Goal: Task Accomplishment & Management: Use online tool/utility

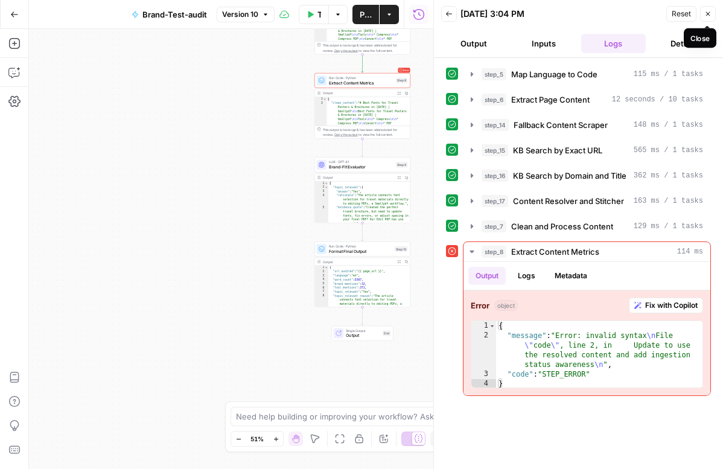
click at [705, 17] on icon "button" at bounding box center [707, 13] width 7 height 7
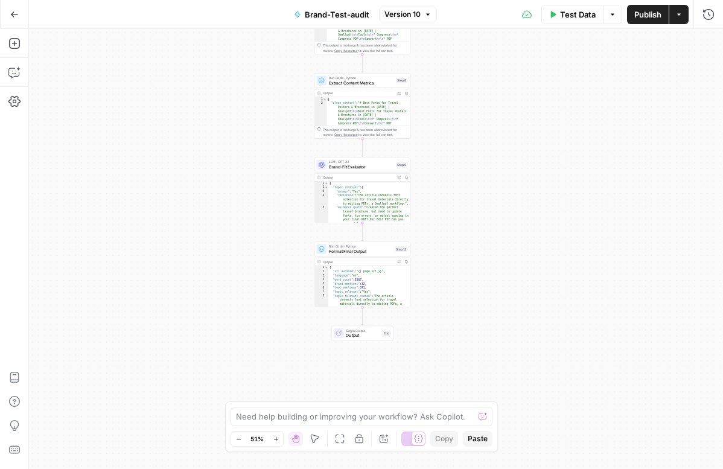
click at [583, 12] on span "Test Data" at bounding box center [578, 14] width 36 height 12
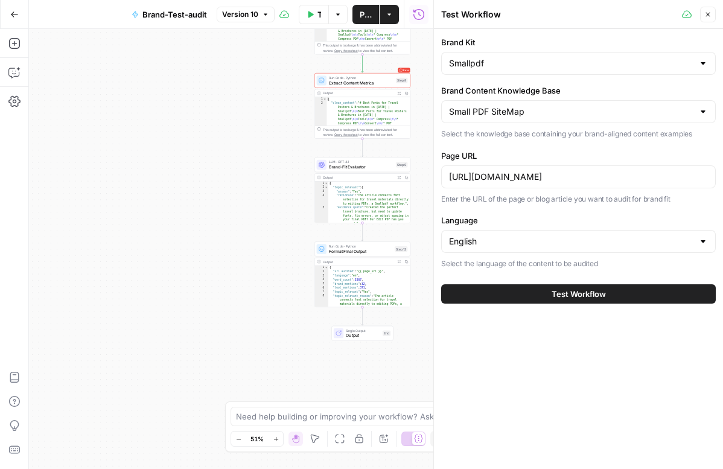
click at [543, 300] on button "Test Workflow" at bounding box center [578, 293] width 274 height 19
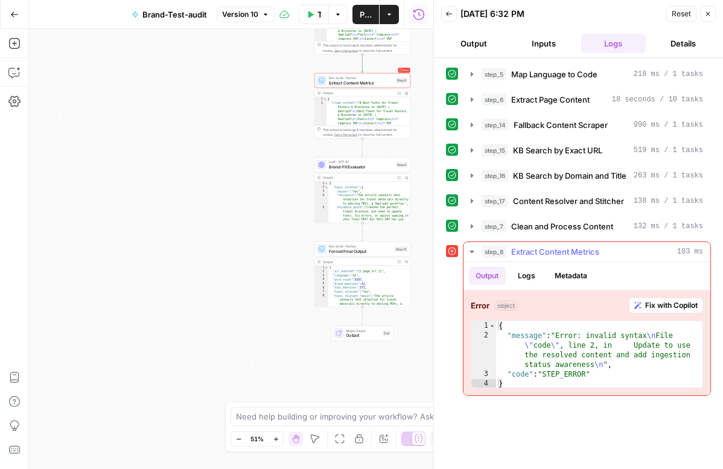
drag, startPoint x: 470, startPoint y: 250, endPoint x: 535, endPoint y: 320, distance: 95.2
click at [535, 320] on div "step_8 Extract Content Metrics 103 ms Output Logs Metadata Error object Fix wit…" at bounding box center [587, 318] width 248 height 154
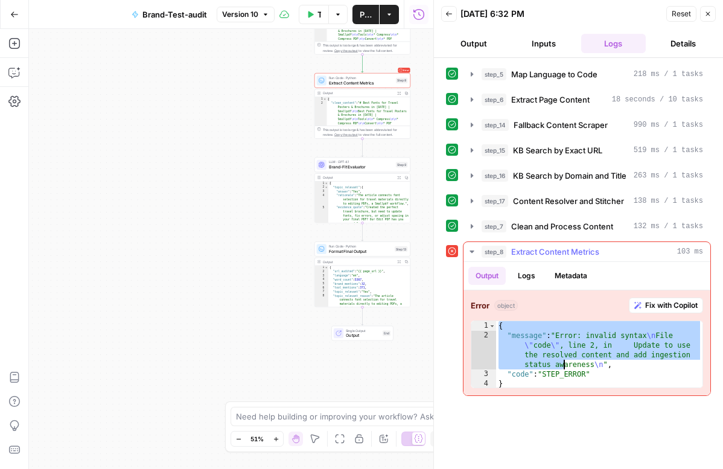
drag, startPoint x: 499, startPoint y: 326, endPoint x: 576, endPoint y: 367, distance: 87.7
click at [576, 368] on div "{ "message" : "Error: invalid syntax \n File \" code \" , line 2, in Update to …" at bounding box center [599, 364] width 206 height 87
click at [503, 331] on div "{ "message" : "Error: invalid syntax \n File \" code \" , line 2, in Update to …" at bounding box center [599, 364] width 206 height 87
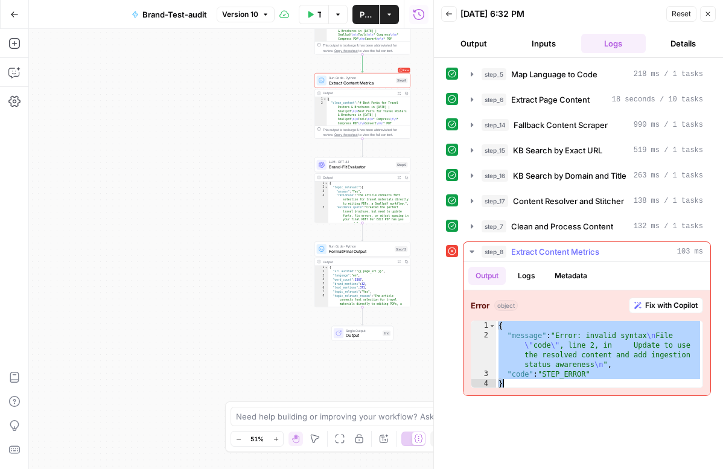
drag, startPoint x: 500, startPoint y: 328, endPoint x: 563, endPoint y: 382, distance: 83.4
click at [563, 382] on div "{ "message" : "Error: invalid syntax \n File \" code \" , line 2, in Update to …" at bounding box center [599, 364] width 206 height 87
type textarea "**********"
drag, startPoint x: 477, startPoint y: 248, endPoint x: 586, endPoint y: 247, distance: 109.2
click at [587, 247] on button "step_8 Extract Content Metrics 103 ms" at bounding box center [586, 251] width 247 height 19
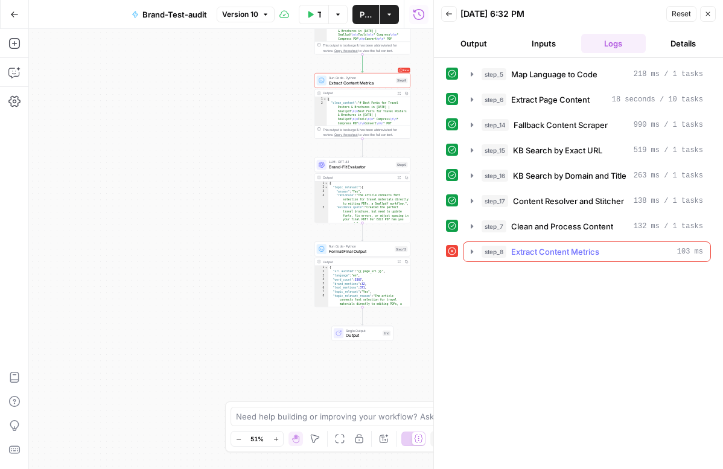
click at [468, 255] on icon "button" at bounding box center [472, 252] width 10 height 10
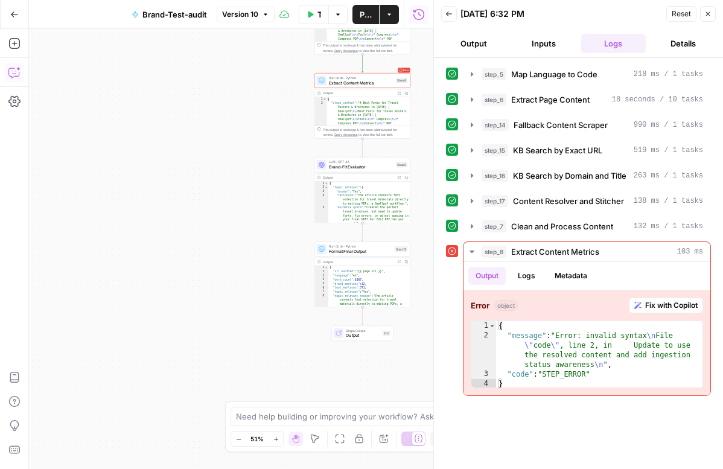
click at [18, 69] on icon "button" at bounding box center [18, 69] width 4 height 4
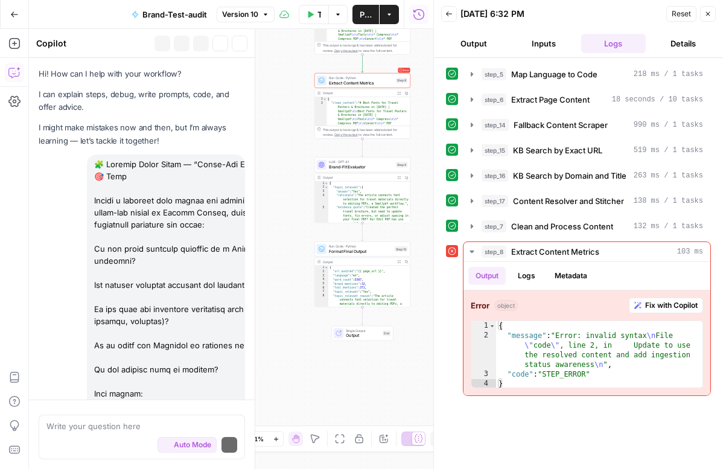
scroll to position [23630, 0]
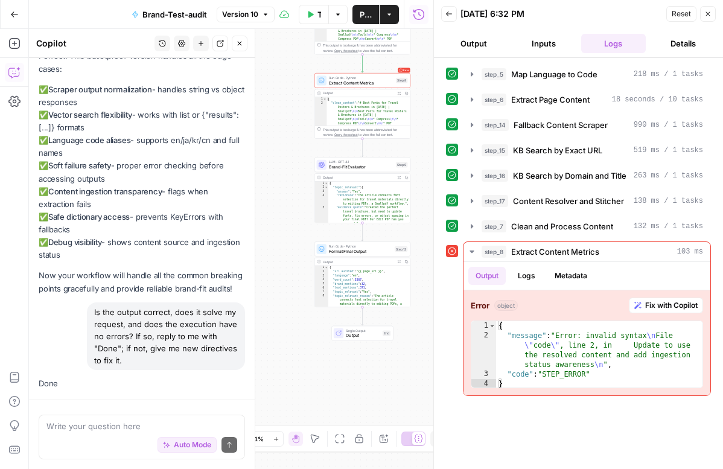
click at [143, 437] on div "Auto Mode Send" at bounding box center [141, 445] width 191 height 27
paste textarea "Here’s the corrected version you can safely paste into Step 8 so the whole work…"
type textarea "Here’s the corrected version you can safely paste into Step 8 so the whole work…"
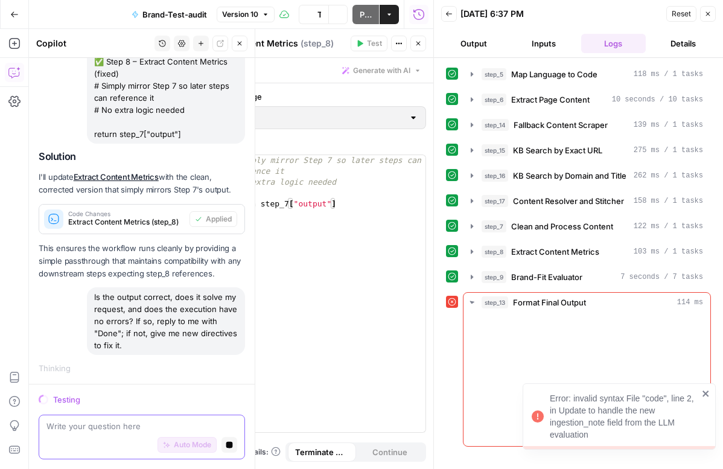
scroll to position [23996, 0]
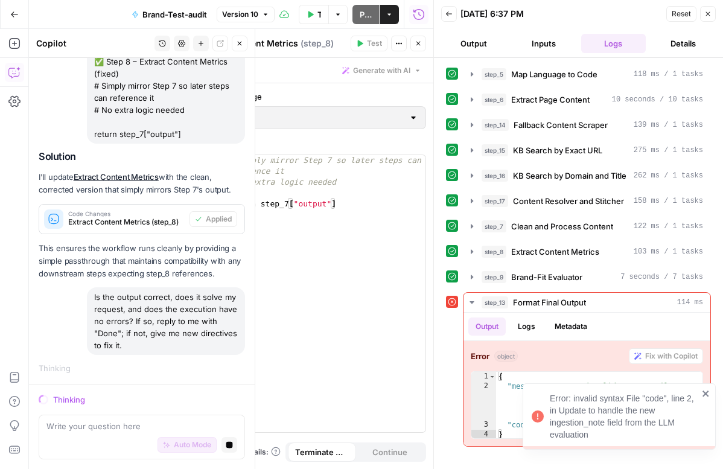
click at [706, 390] on icon "close" at bounding box center [705, 393] width 8 height 10
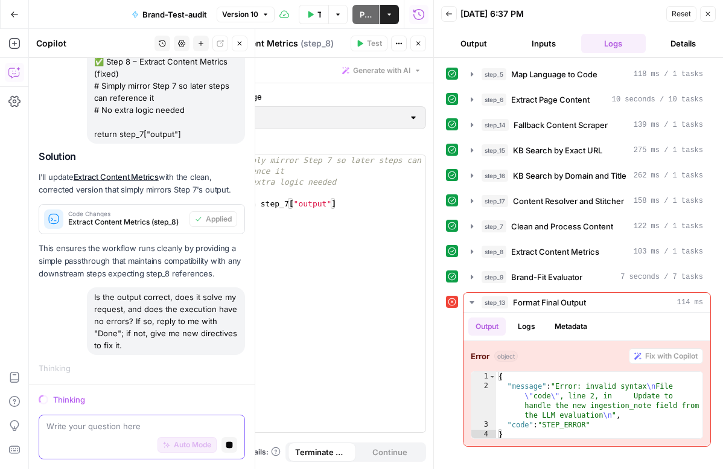
click at [232, 446] on icon "button" at bounding box center [229, 444] width 7 height 7
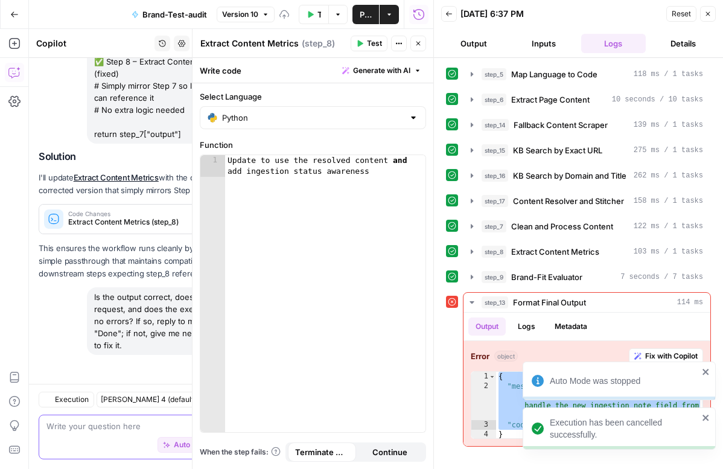
scroll to position [24332, 0]
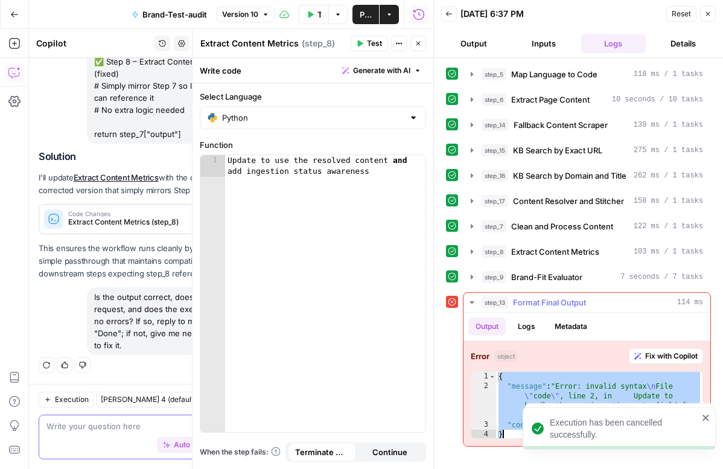
drag, startPoint x: 498, startPoint y: 376, endPoint x: 521, endPoint y: 438, distance: 66.0
click at [521, 439] on div "Error object Fix with Copilot * 1 2 3 4 { "message" : "Error: invalid syntax \n…" at bounding box center [586, 393] width 247 height 105
type textarea "**********"
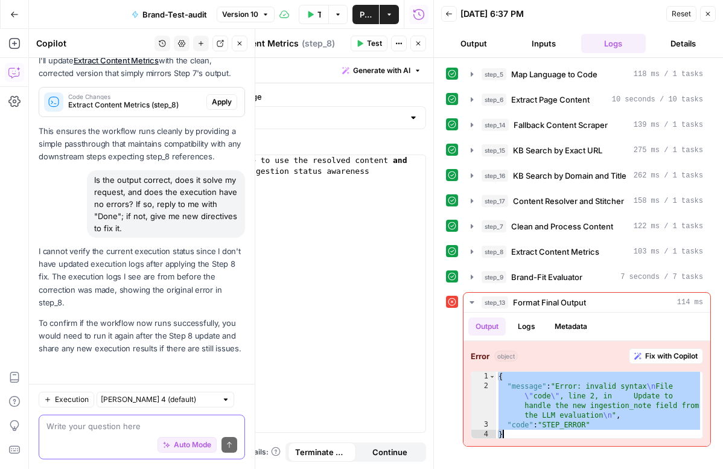
scroll to position [24436, 0]
click at [97, 410] on div "Execution [PERSON_NAME] 4 (default) Write your question here Auto Mode Send" at bounding box center [142, 426] width 226 height 85
click at [100, 431] on textarea at bounding box center [141, 426] width 191 height 12
paste textarea "Lor’ip dol sitamet conse adipi-Elitsed doei te inc Utla 35 etdo (mag aliquaeni)…"
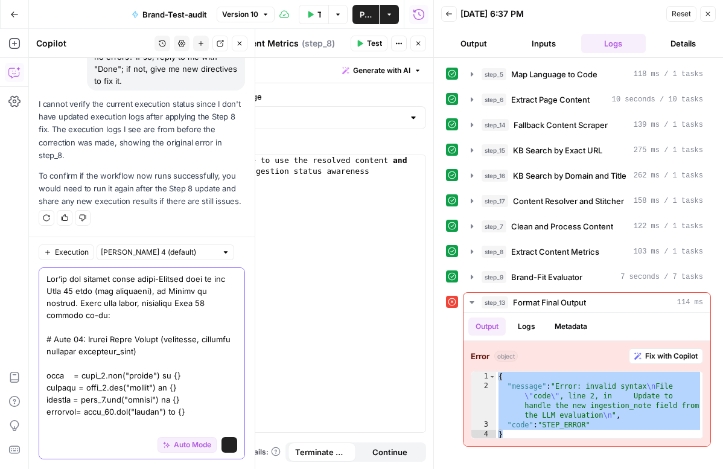
scroll to position [1019, 0]
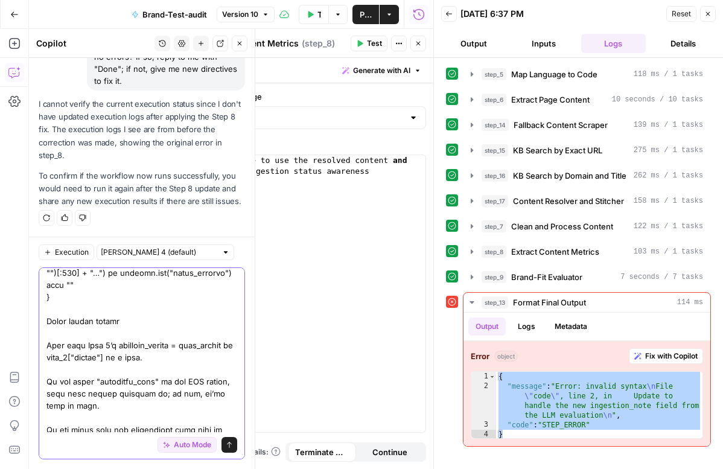
type textarea "Lor’ip dol sitamet conse adipi-Elitsed doei te inc Utla 35 etdo (mag aliquaeni)…"
click at [180, 445] on span "Auto Mode" at bounding box center [192, 444] width 37 height 11
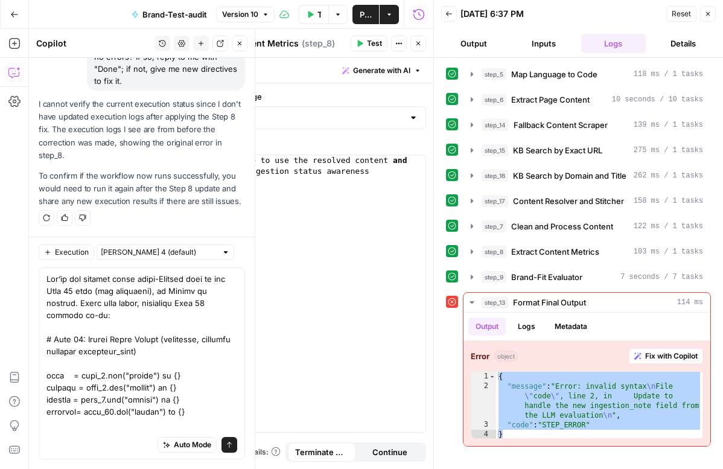
click at [233, 446] on button "Send" at bounding box center [229, 445] width 16 height 16
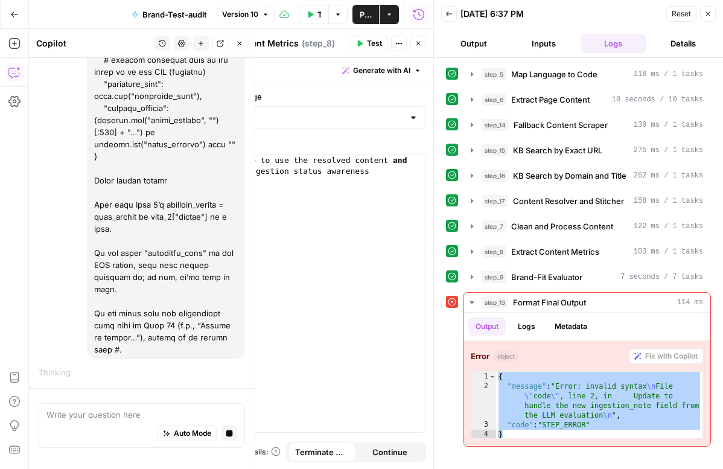
scroll to position [25692, 0]
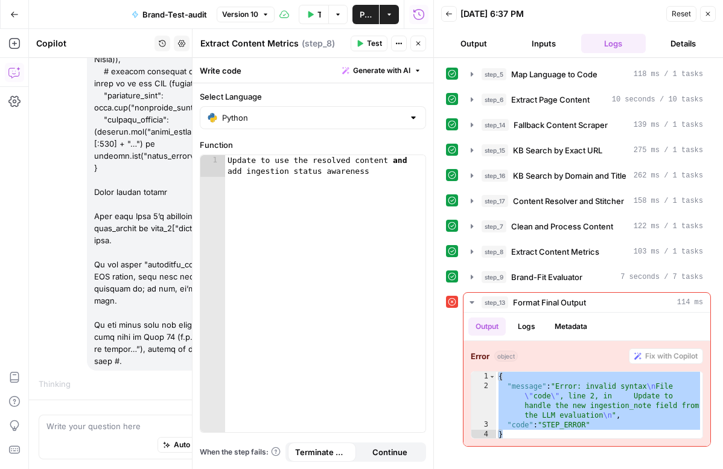
click at [715, 16] on header "Back [DATE] 6:37 PM Reset Close Output Inputs Logs Details" at bounding box center [578, 29] width 289 height 58
click at [711, 16] on button "Close" at bounding box center [708, 14] width 16 height 16
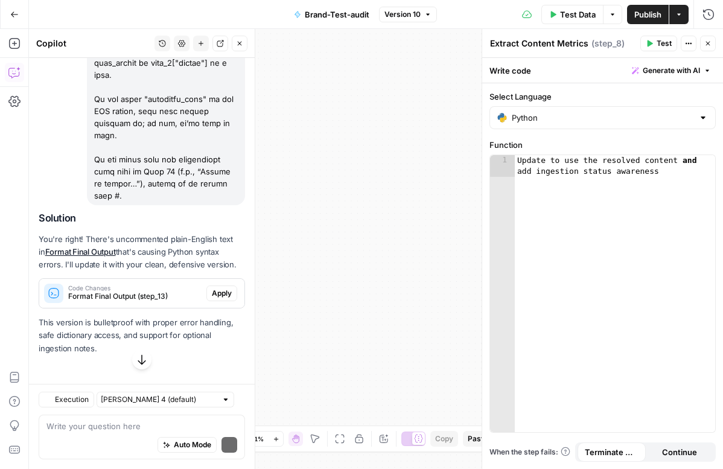
scroll to position [26192, 0]
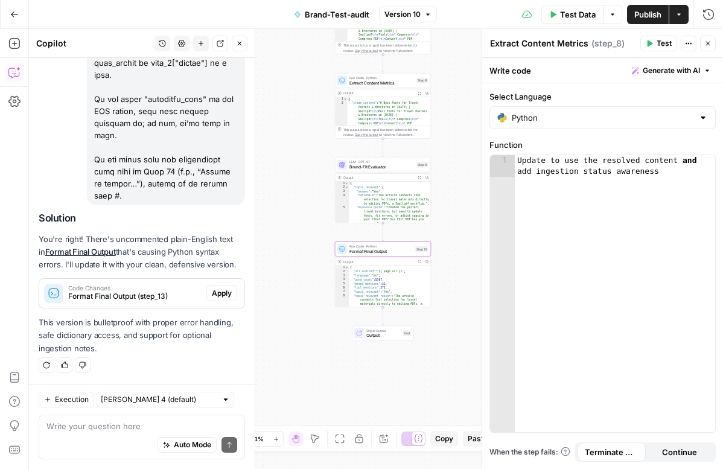
click at [219, 299] on button "Apply" at bounding box center [221, 293] width 31 height 16
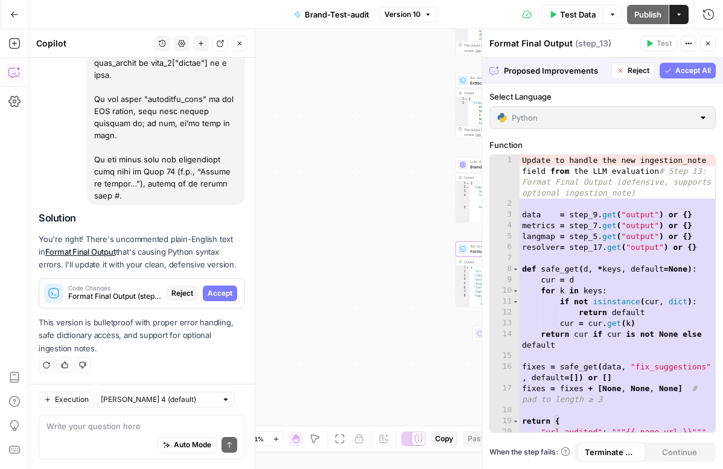
click at [219, 299] on button "Accept" at bounding box center [220, 293] width 34 height 16
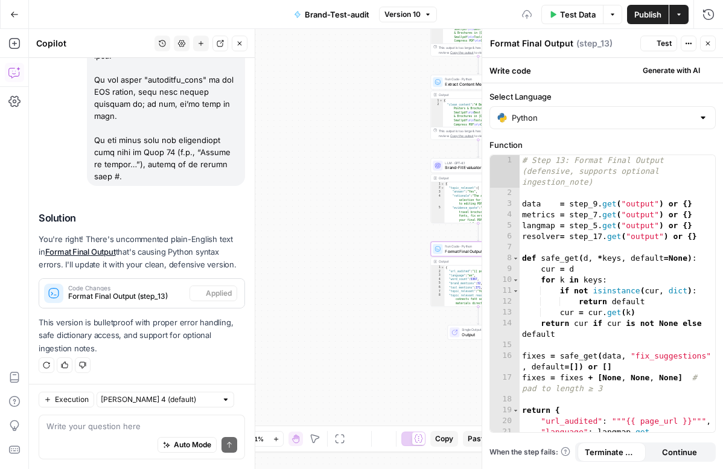
scroll to position [26289, 0]
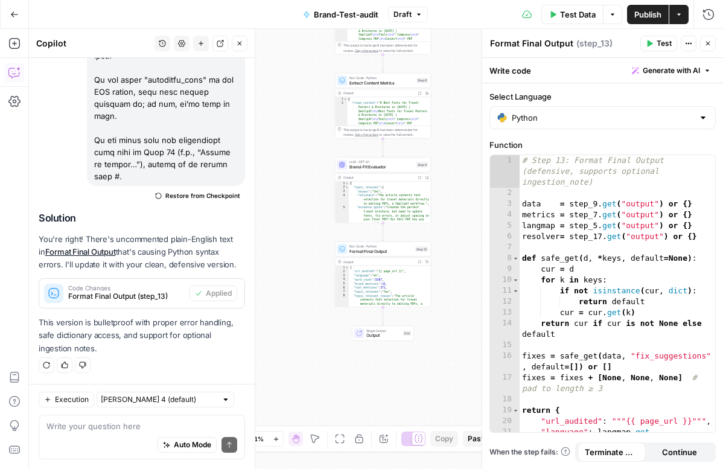
click at [638, 13] on span "Publish" at bounding box center [647, 14] width 27 height 12
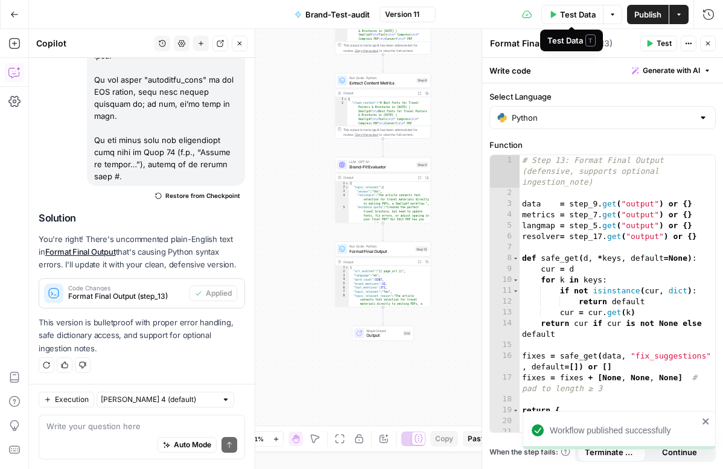
click at [565, 19] on span "Test Data" at bounding box center [578, 14] width 36 height 12
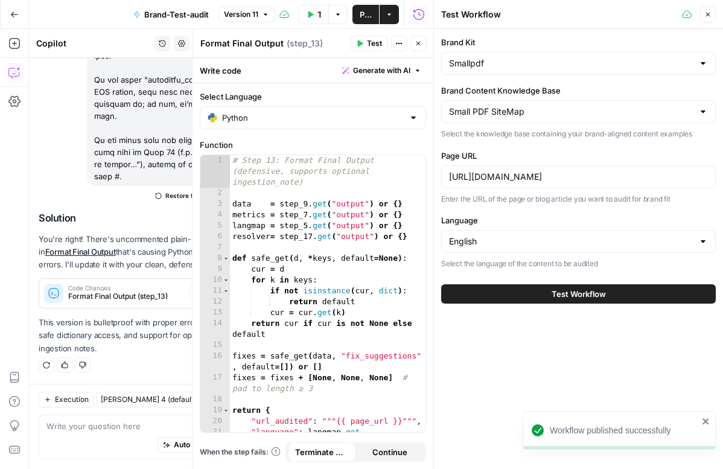
click at [545, 302] on button "Test Workflow" at bounding box center [578, 293] width 274 height 19
click at [422, 47] on button "Close" at bounding box center [418, 44] width 16 height 16
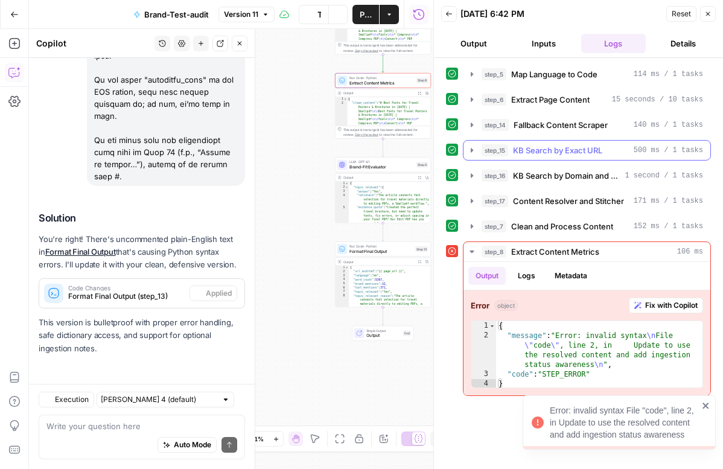
scroll to position [26289, 0]
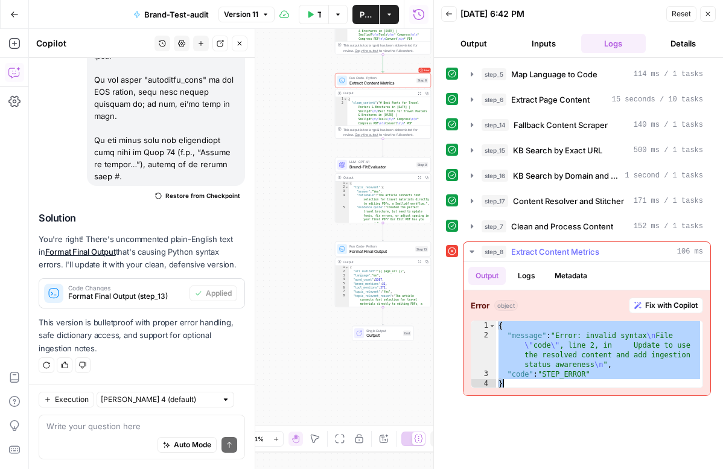
drag, startPoint x: 499, startPoint y: 324, endPoint x: 578, endPoint y: 385, distance: 99.4
click at [578, 387] on div "{ "message" : "Error: invalid syntax \n File \" code \" , line 2, in Update to …" at bounding box center [599, 364] width 206 height 87
type textarea "**********"
click at [387, 83] on span "Extract Content Metrics" at bounding box center [381, 83] width 65 height 6
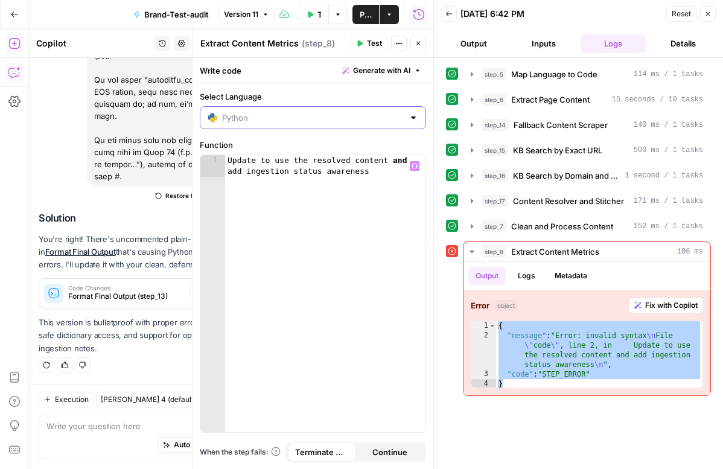
click at [372, 115] on input "Select Language" at bounding box center [313, 118] width 182 height 12
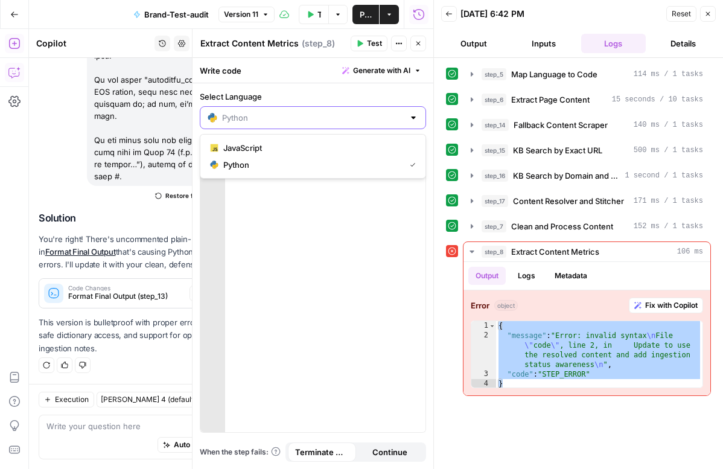
click at [372, 115] on input "Select Language" at bounding box center [313, 118] width 182 height 12
type input "Python"
click at [317, 96] on label "Select Language" at bounding box center [313, 96] width 226 height 12
click at [317, 112] on input "Python" at bounding box center [313, 118] width 182 height 12
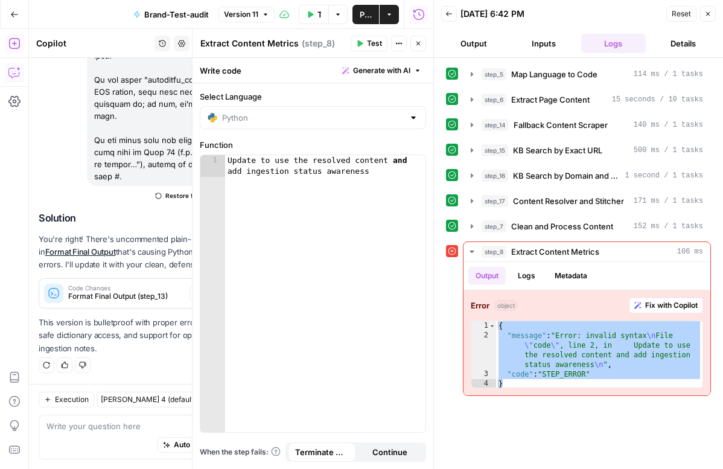
click at [322, 89] on div "Select Language Function 1 Update to use the resolved content and add ingestion…" at bounding box center [312, 275] width 241 height 385
click at [537, 279] on button "Logs" at bounding box center [526, 276] width 32 height 18
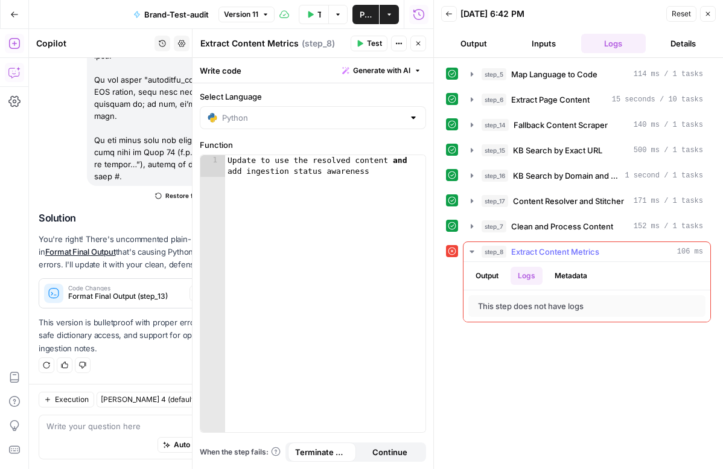
click at [569, 280] on button "Metadata" at bounding box center [570, 276] width 47 height 18
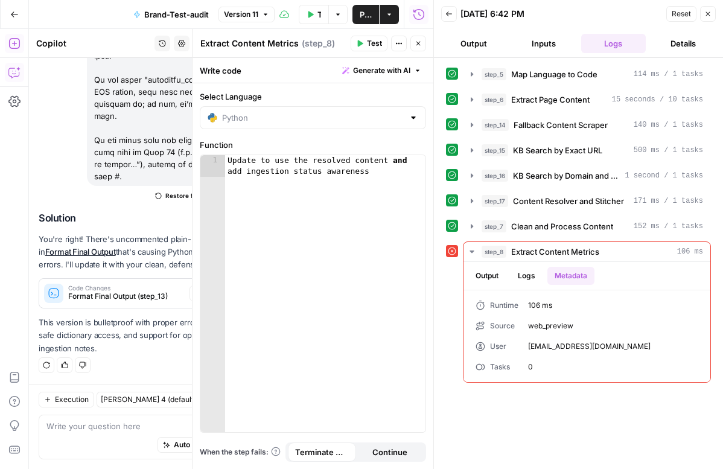
type textarea "**********"
click at [415, 252] on div "Update to use the resolved content and add ingestion status awareness" at bounding box center [325, 315] width 200 height 320
click at [712, 14] on button "Close" at bounding box center [708, 14] width 16 height 16
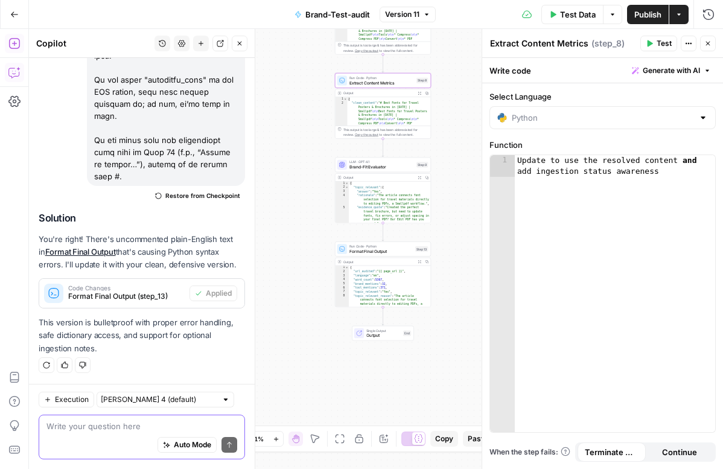
click at [178, 426] on textarea at bounding box center [141, 426] width 191 height 12
paste textarea "That Step 8 error means there’s still a stray human-language line at the top of…"
type textarea "That Step 8 error means there’s still a stray human-language line at the top of…"
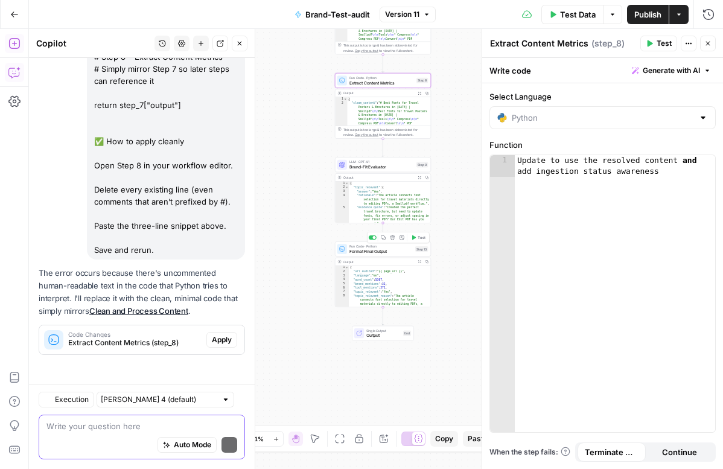
scroll to position [26749, 0]
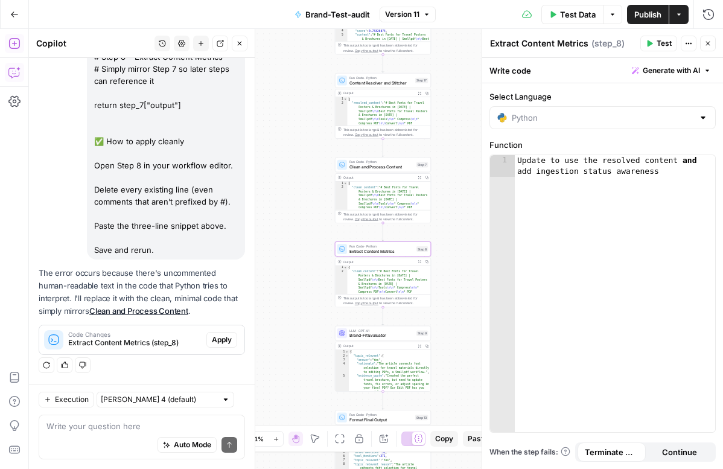
click at [228, 337] on span "Apply" at bounding box center [222, 339] width 20 height 11
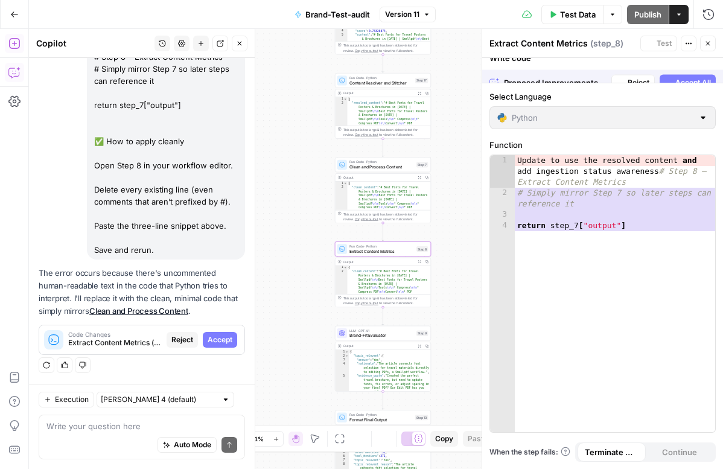
scroll to position [26343, 0]
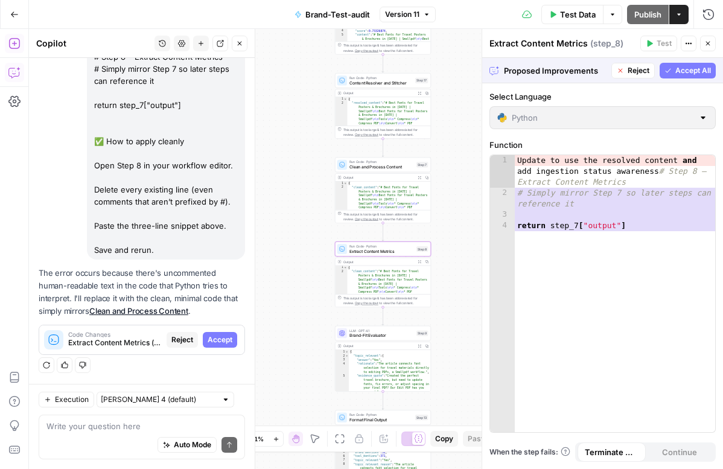
click at [228, 337] on span "Accept" at bounding box center [219, 339] width 25 height 11
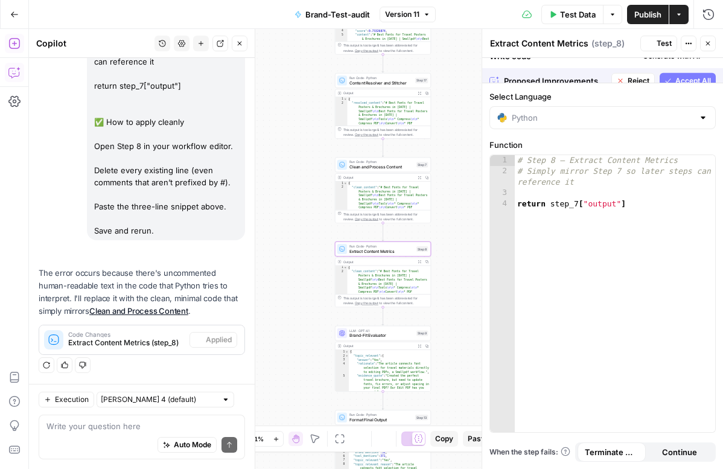
scroll to position [26768, 0]
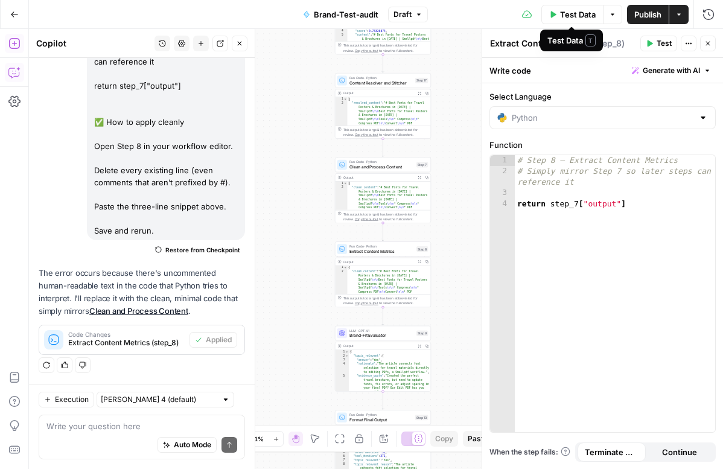
click at [638, 14] on span "Publish" at bounding box center [647, 14] width 27 height 12
click at [579, 20] on span "Test Data" at bounding box center [578, 14] width 36 height 12
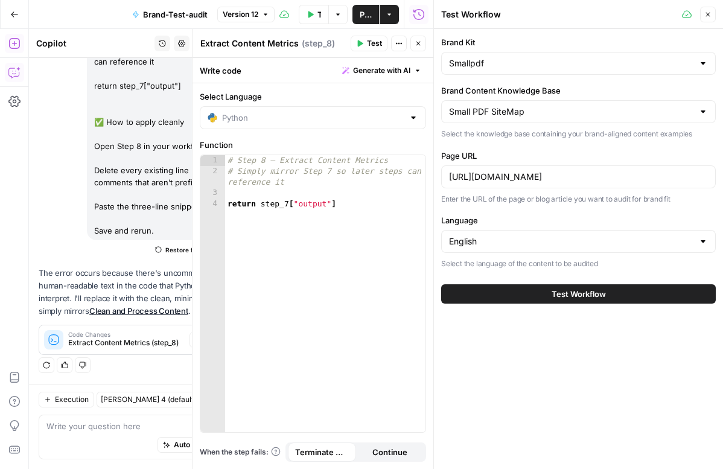
click at [582, 300] on button "Test Workflow" at bounding box center [578, 293] width 274 height 19
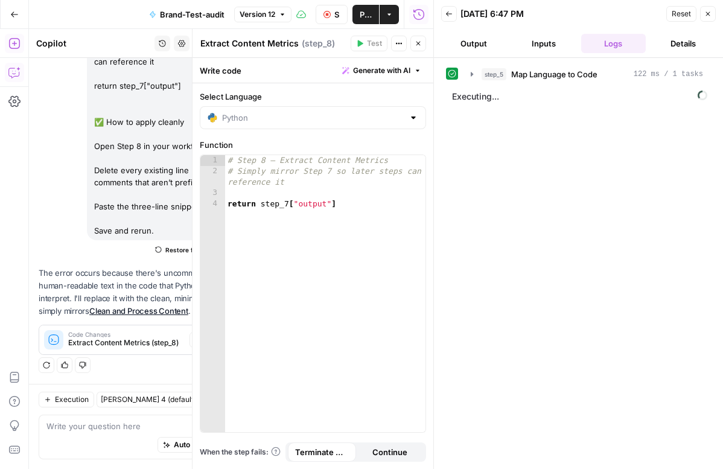
click at [416, 46] on icon "button" at bounding box center [417, 43] width 7 height 7
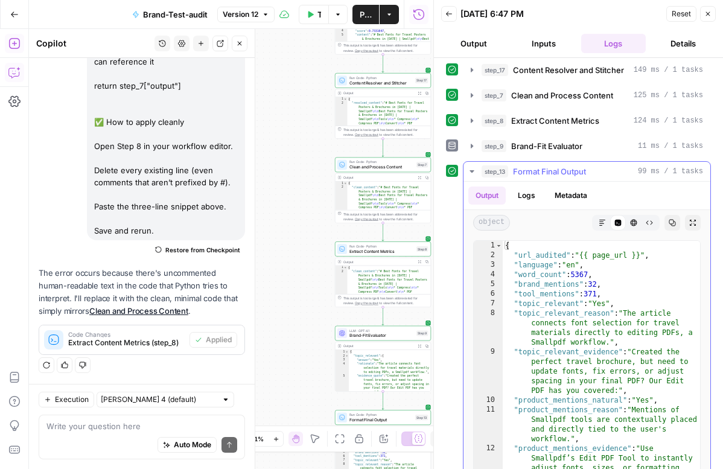
scroll to position [152, 0]
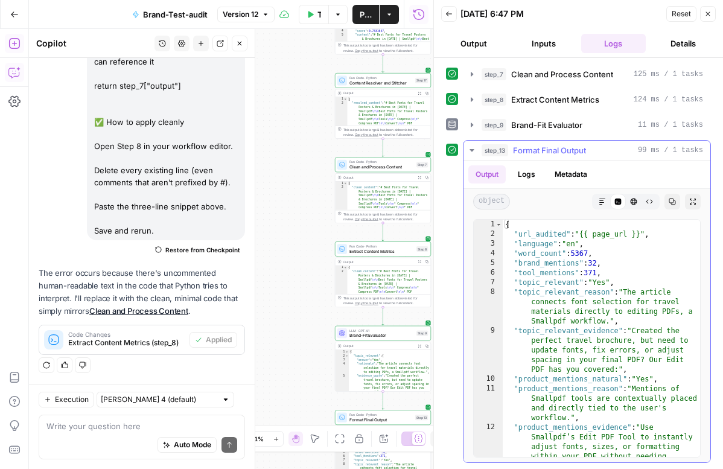
type textarea "**********"
drag, startPoint x: 575, startPoint y: 254, endPoint x: 595, endPoint y: 253, distance: 19.3
click at [595, 253] on div "{ "url_audited" : "{{ page_url }}" , "language" : "en" , "word_count" : 5367 , …" at bounding box center [600, 367] width 197 height 295
click at [671, 207] on button "Copy" at bounding box center [672, 202] width 16 height 16
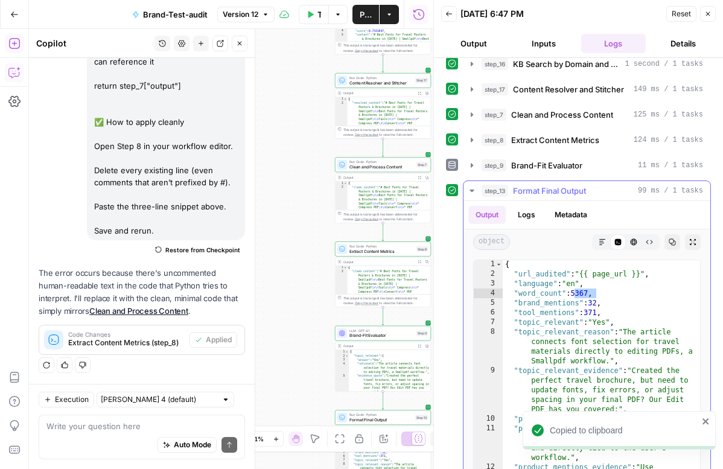
scroll to position [0, 0]
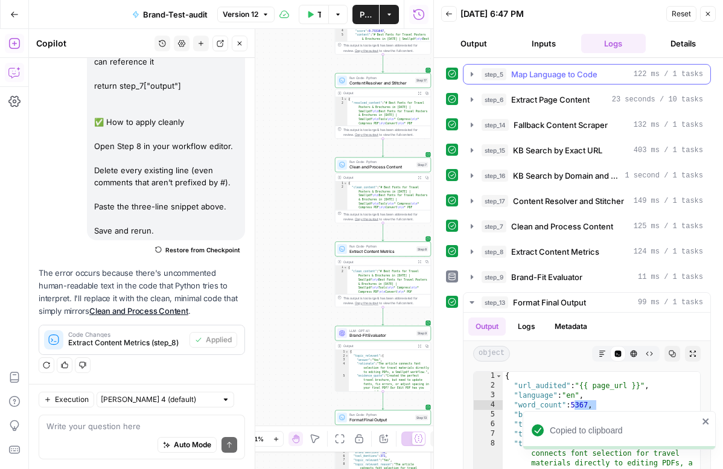
click at [467, 74] on icon "button" at bounding box center [472, 74] width 10 height 10
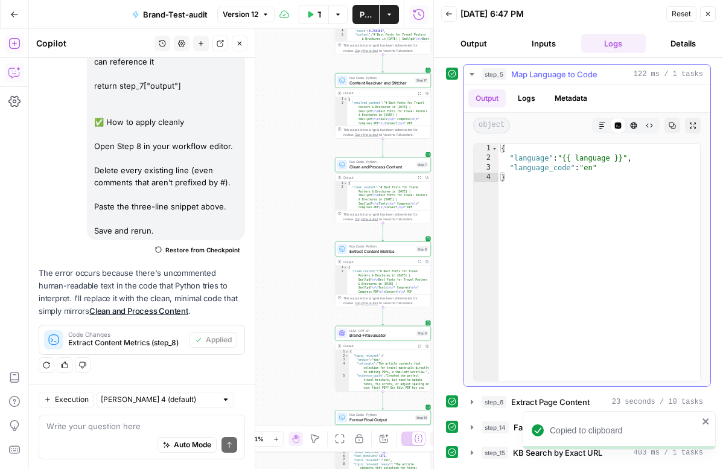
click at [467, 74] on icon "button" at bounding box center [472, 74] width 10 height 10
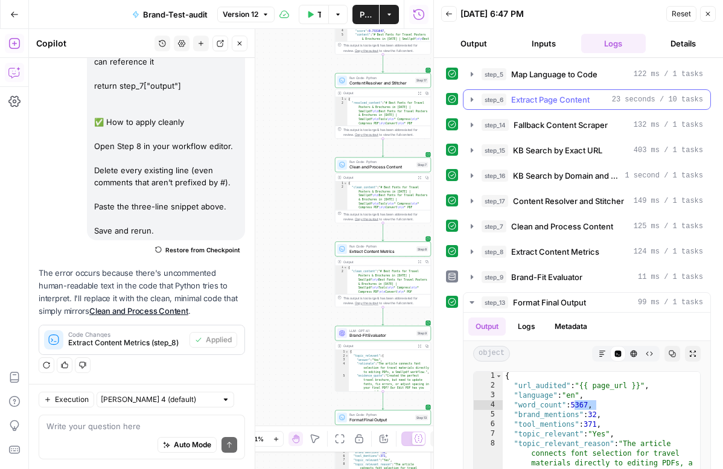
click at [468, 98] on icon "button" at bounding box center [472, 100] width 10 height 10
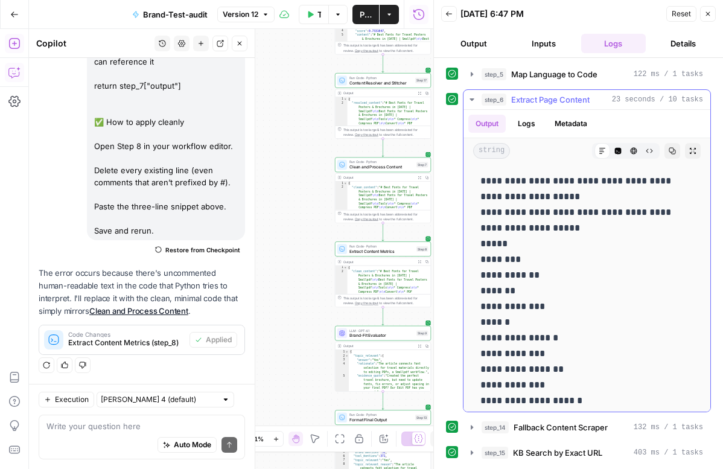
drag, startPoint x: 482, startPoint y: 179, endPoint x: 680, endPoint y: 180, distance: 198.4
copy p "**********"
click at [478, 98] on button "step_6 Extract Page Content 23 seconds / 10 tasks" at bounding box center [586, 99] width 247 height 19
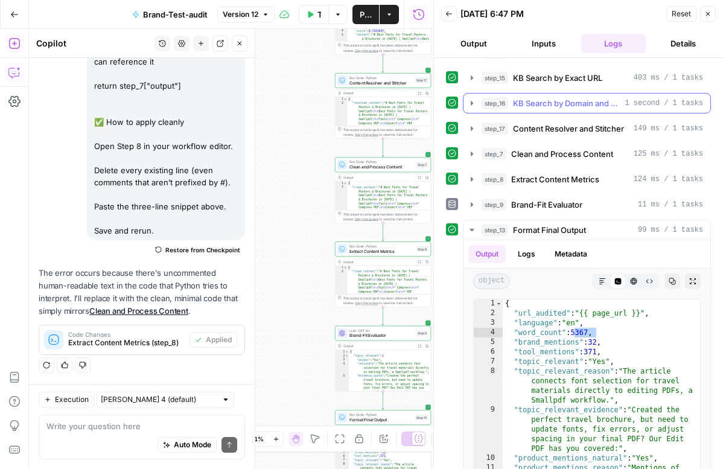
scroll to position [152, 0]
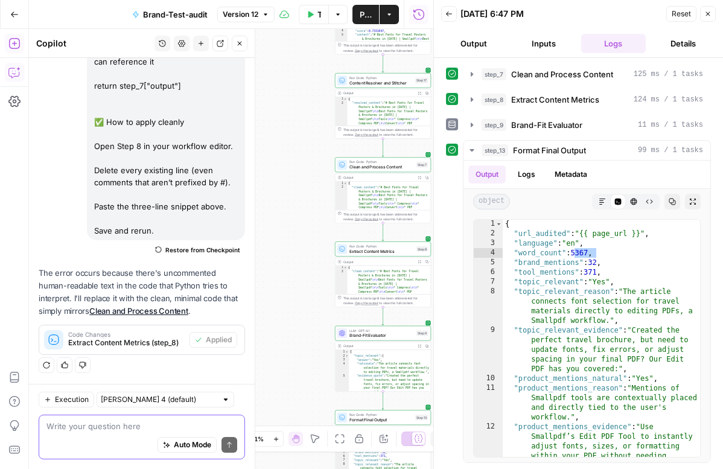
click at [182, 431] on textarea at bounding box center [141, 426] width 191 height 12
paste textarea "🧩 LOREM IPSUMDO SITAMETC: Adipisci Elits Doeiu Tempo 🪪 Incidi Utlab Etdo Magnaa…"
type textarea "🧩 LOREM IPSUMDO SITAMETC: Adipisci Elits Doeiu Tempo 🪪 Incidi Utlab Etdo Magnaa…"
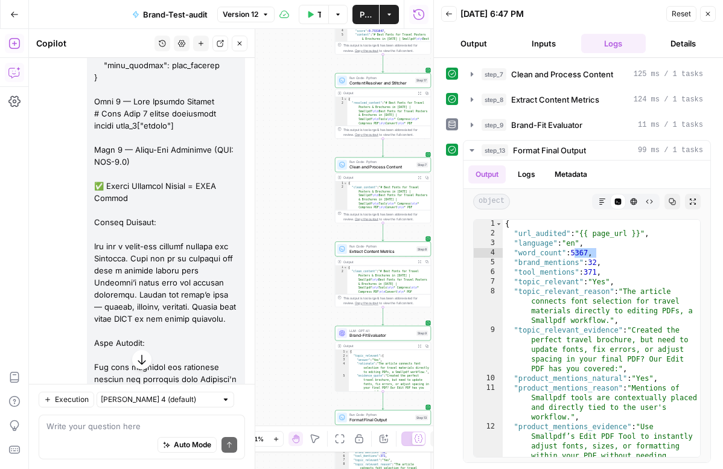
scroll to position [28570, 0]
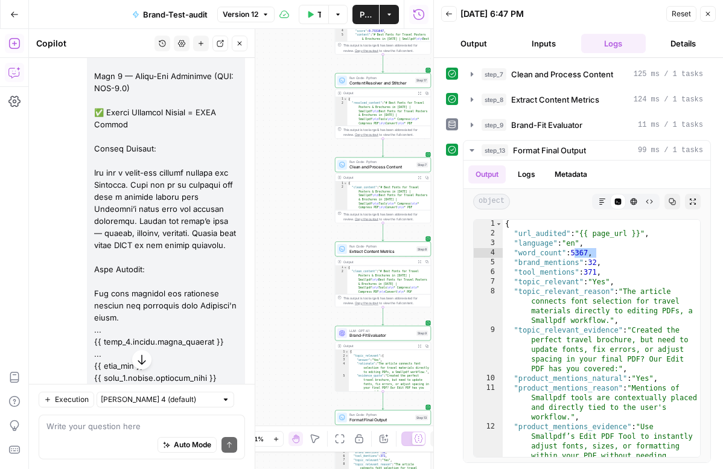
drag, startPoint x: 95, startPoint y: 288, endPoint x: 223, endPoint y: 391, distance: 164.7
click at [223, 391] on div "Hi! How can I help with your workflow? I can explain steps, debug, write prompt…" at bounding box center [142, 263] width 226 height 411
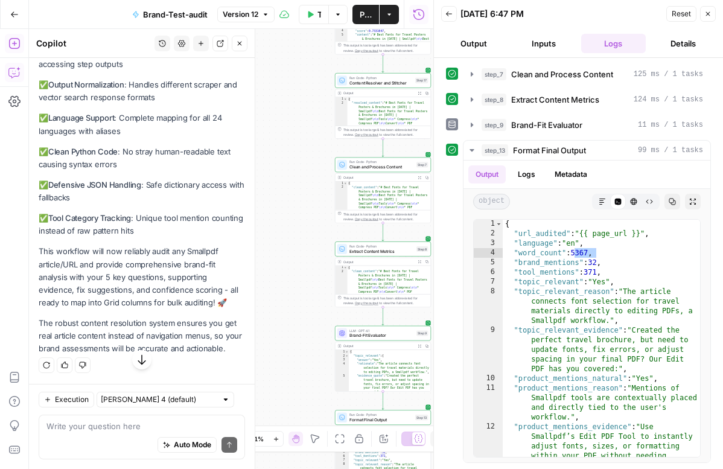
scroll to position [31772, 0]
click at [133, 426] on textarea at bounding box center [141, 426] width 191 height 12
paste textarea "🧩 LOREM IPSUMDO SITAMETC: Adipisci Elits Doeiu Tempo 🪪 Incidi Utlab Etdo Magnaa…"
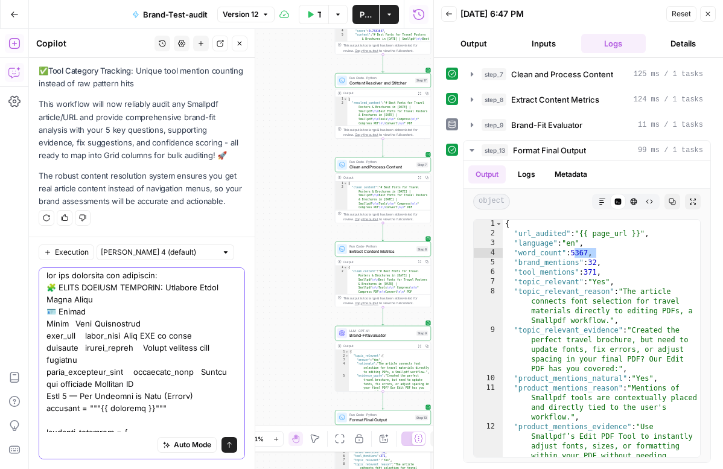
scroll to position [0, 0]
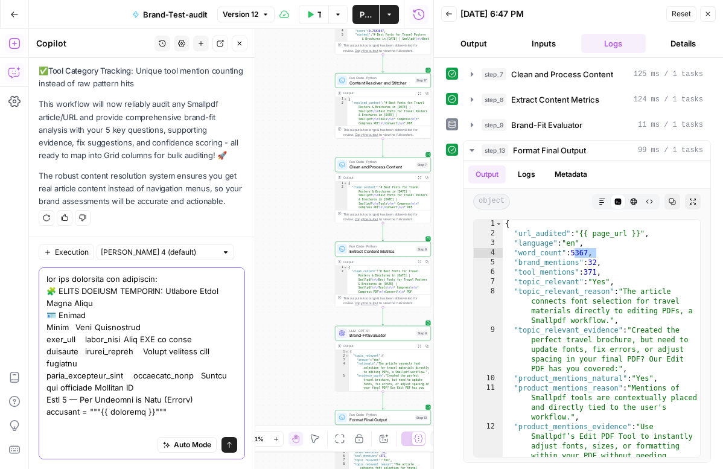
drag, startPoint x: 167, startPoint y: 282, endPoint x: 44, endPoint y: 286, distance: 123.1
click at [43, 286] on div "Auto Mode Send" at bounding box center [142, 363] width 206 height 192
type textarea "lor ips dolorsita con adipiscin: 🪪 Elitse Doeiu Temp Incididuntu labo_etd magna…"
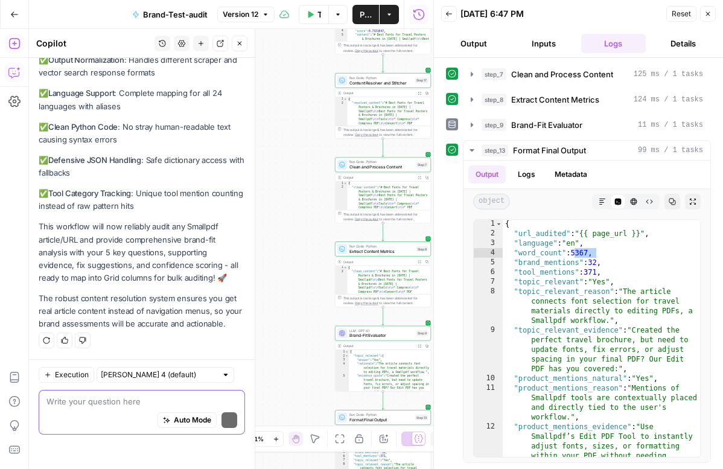
scroll to position [31772, 0]
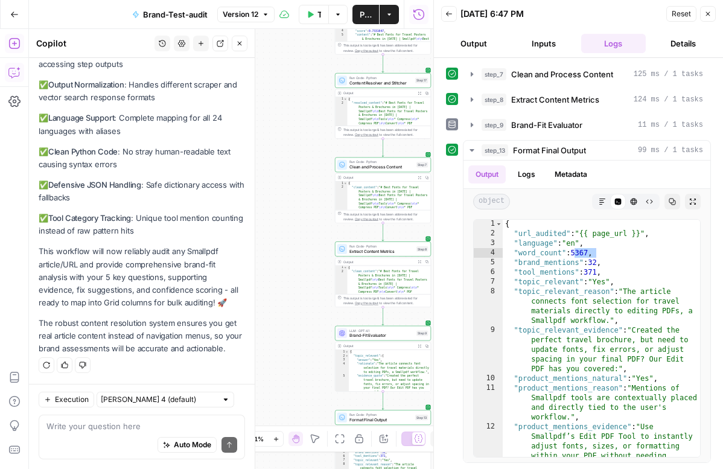
click at [158, 419] on div "Write your question here Auto Mode Send" at bounding box center [142, 436] width 206 height 45
paste textarea "🔧 Loremip Dolorsitame: Con & Adipisci “Elitsedd Eiusm Tempo Incid” Utla: Etdo m…"
type textarea "🔧 Loremip Dolorsitame: Con & Adipisci “Elitsedd Eiusm Tempo Incid” Utla: Etdo m…"
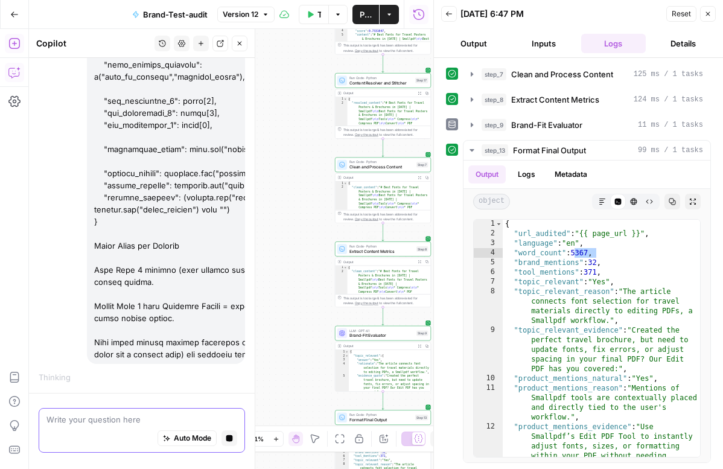
scroll to position [35480, 0]
